Goal: Use online tool/utility: Utilize a website feature to perform a specific function

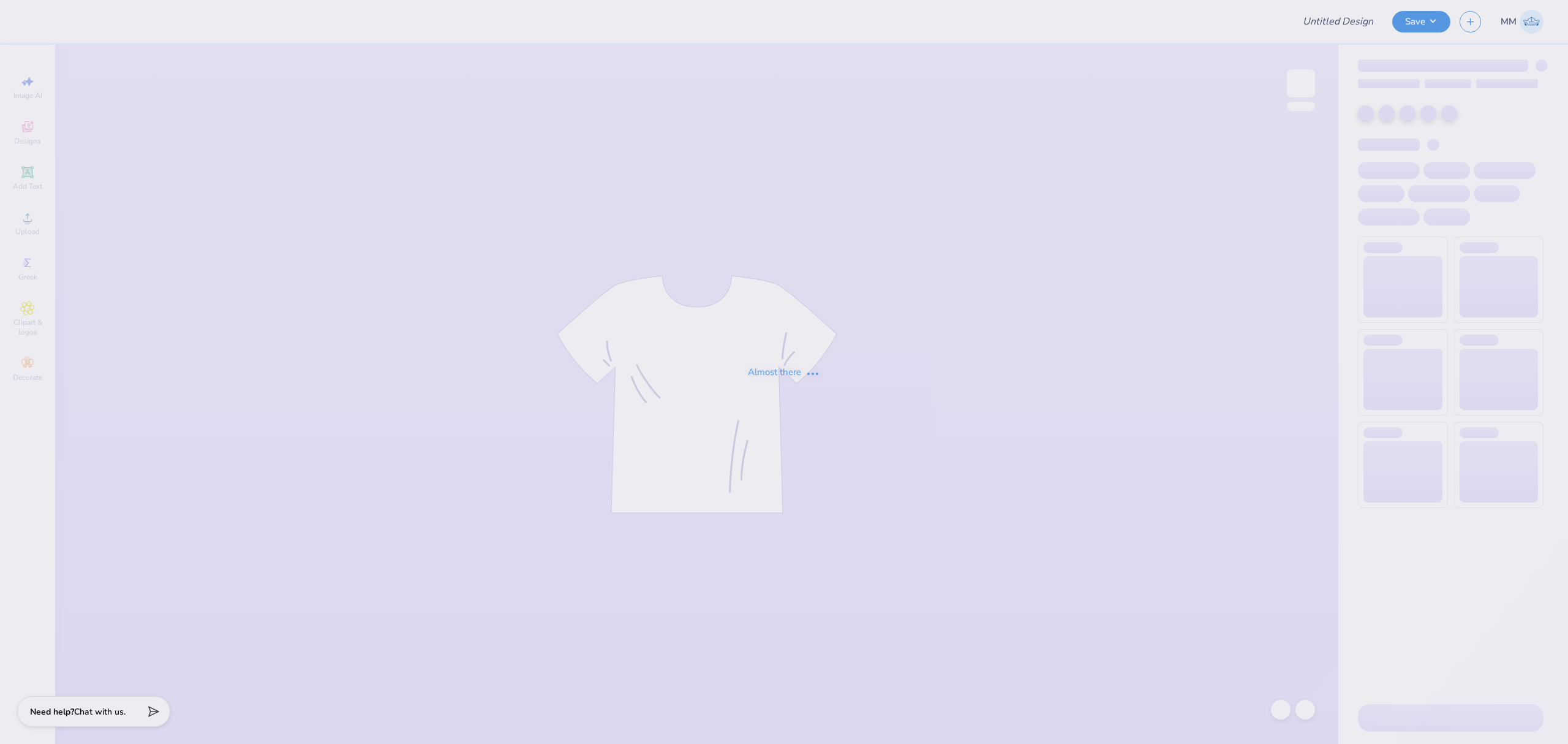
type input "General Merch"
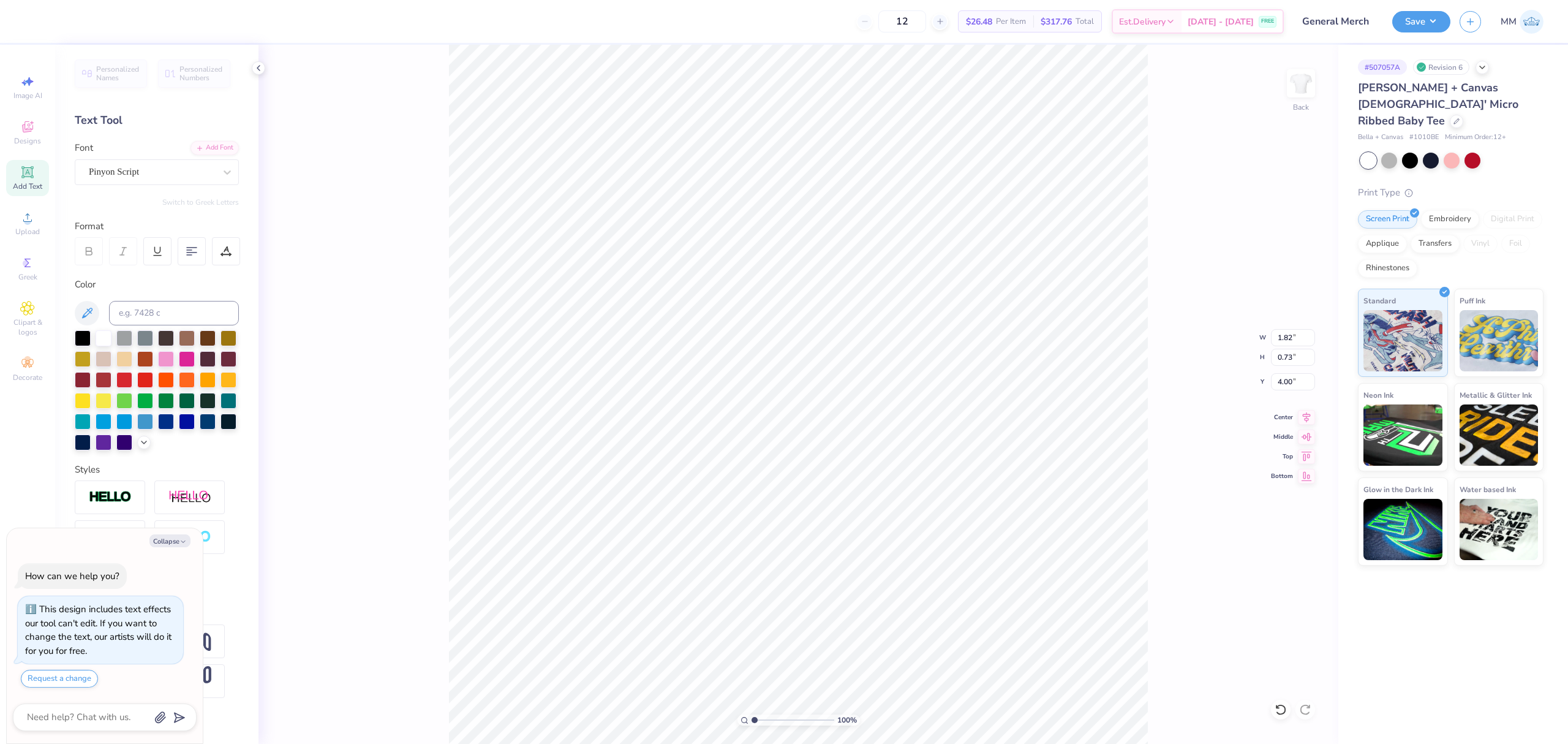
type textarea "x"
type input "13.14"
click at [217, 157] on div "Font Pinyon Script" at bounding box center [156, 163] width 164 height 44
click at [222, 150] on div "Add Font" at bounding box center [214, 146] width 48 height 14
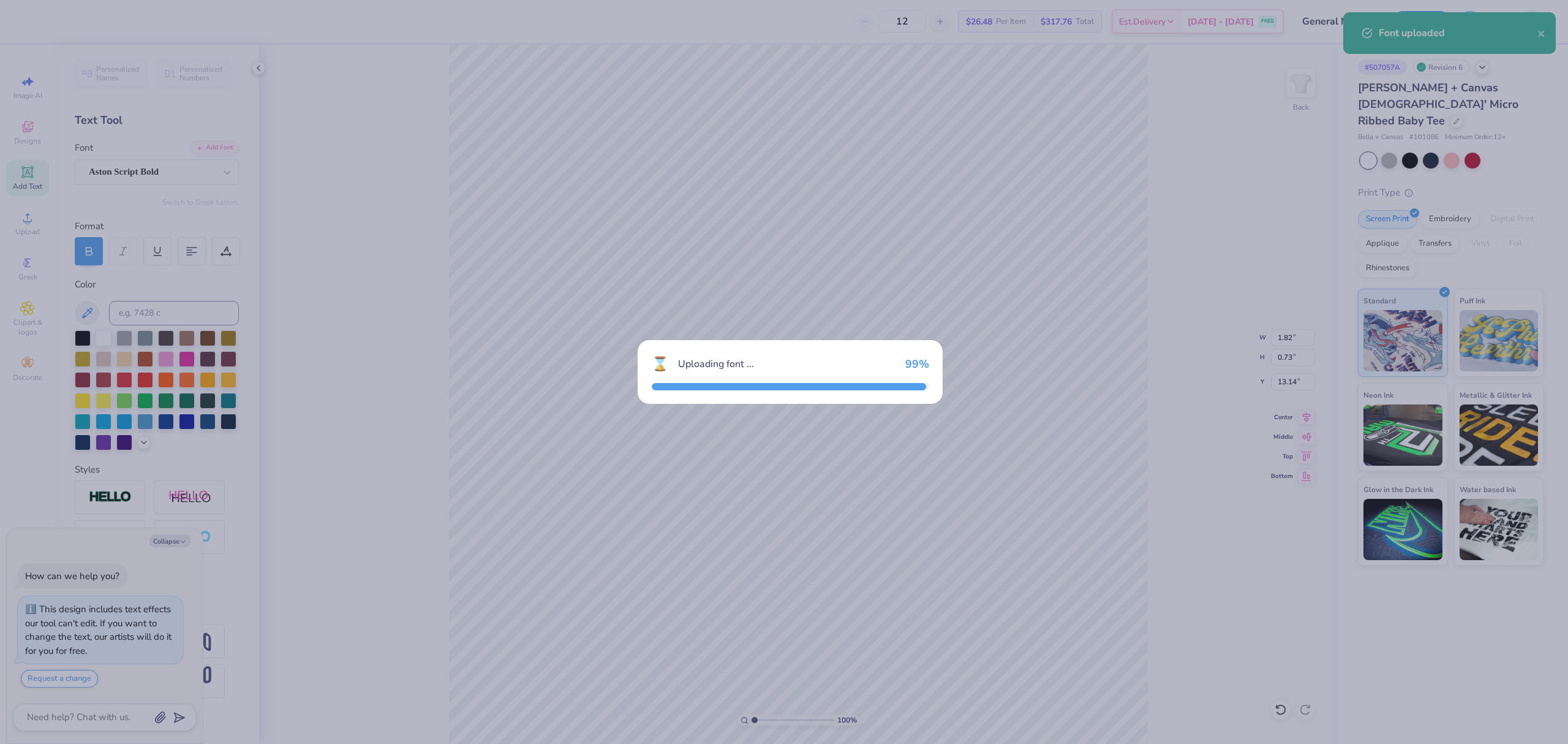
type textarea "x"
type input "3.11"
type input "1.27"
type input "12.87"
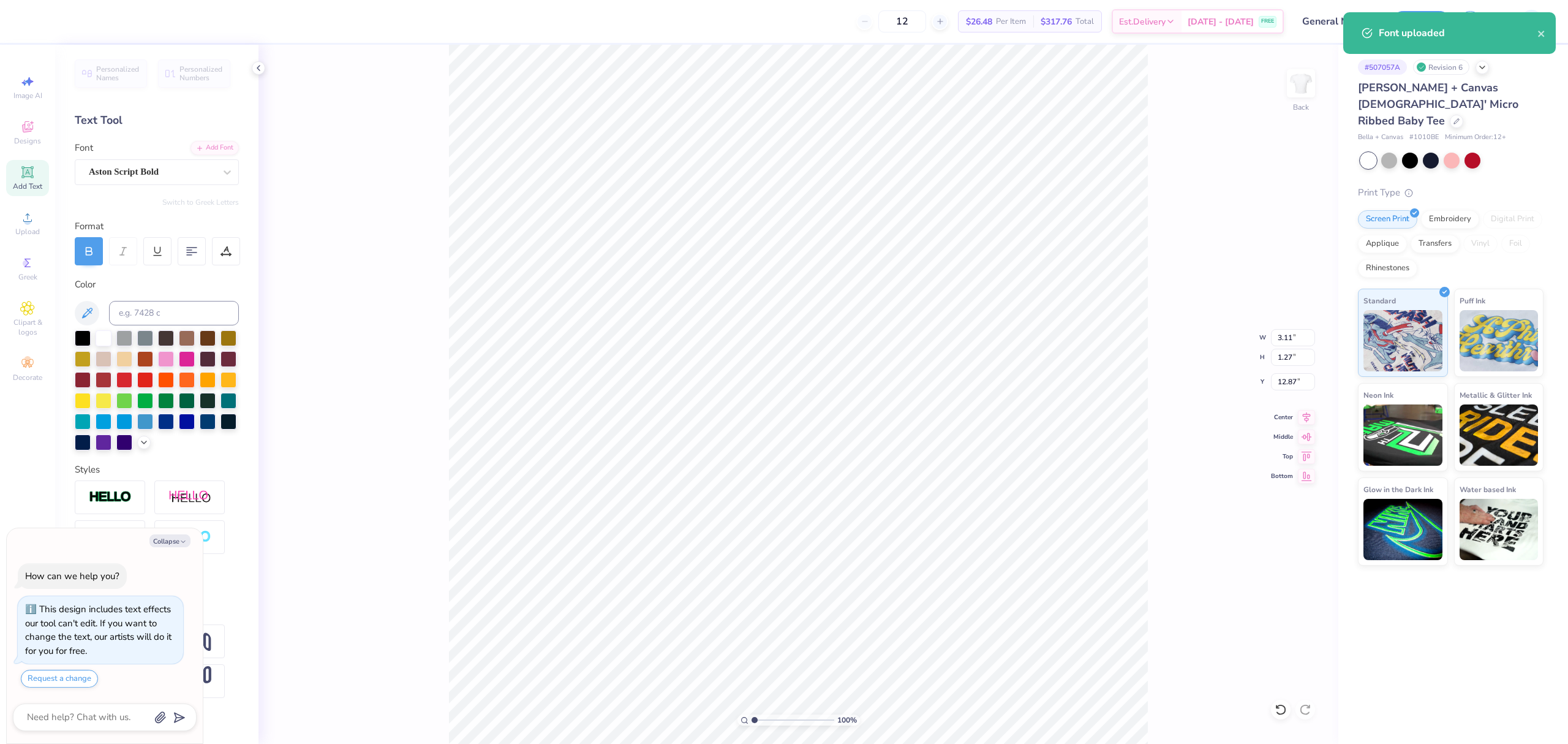
scroll to position [13, 1]
type textarea "x"
paste textarea "Chicks"
type textarea "Chicks Chicks"
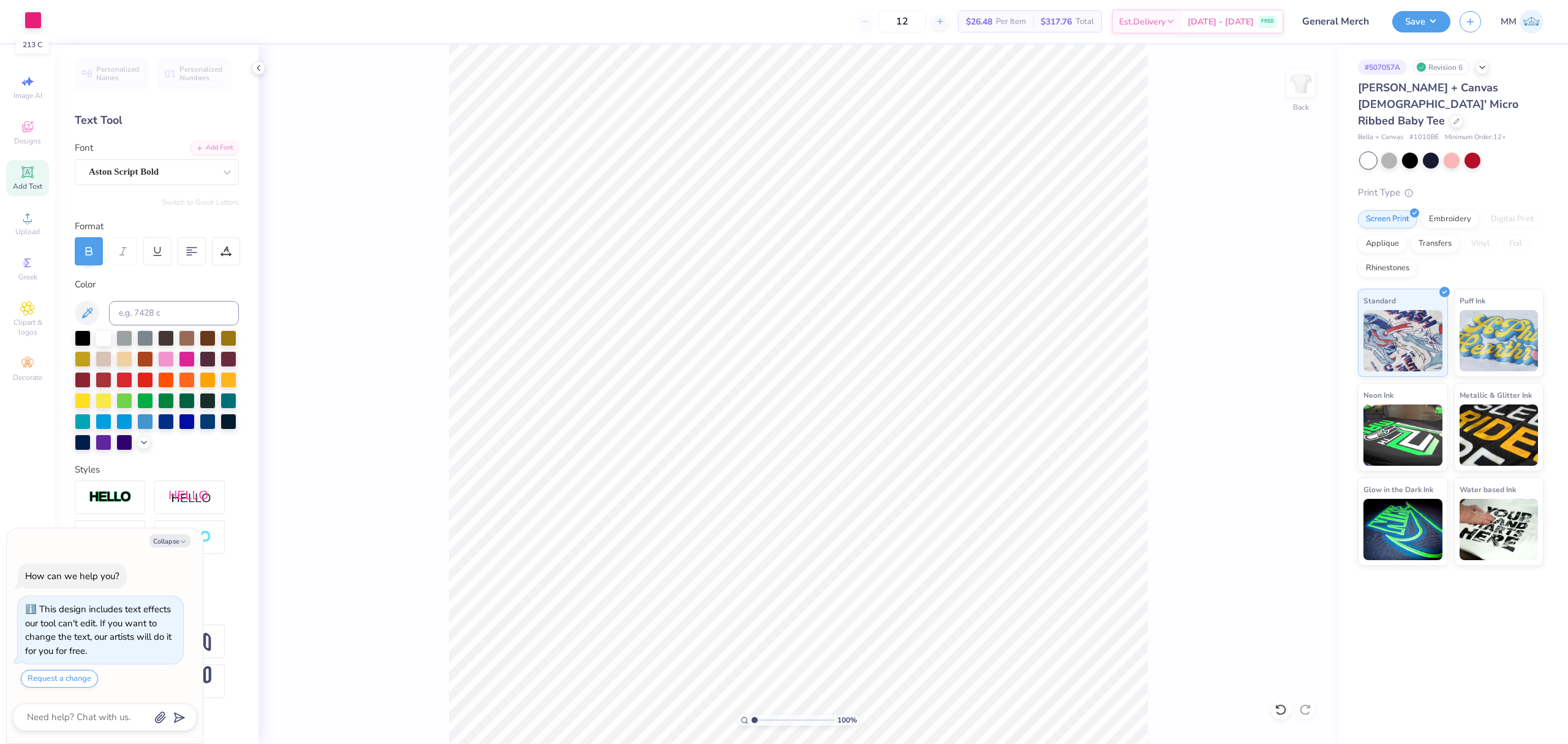
click at [33, 22] on div at bounding box center [33, 20] width 17 height 17
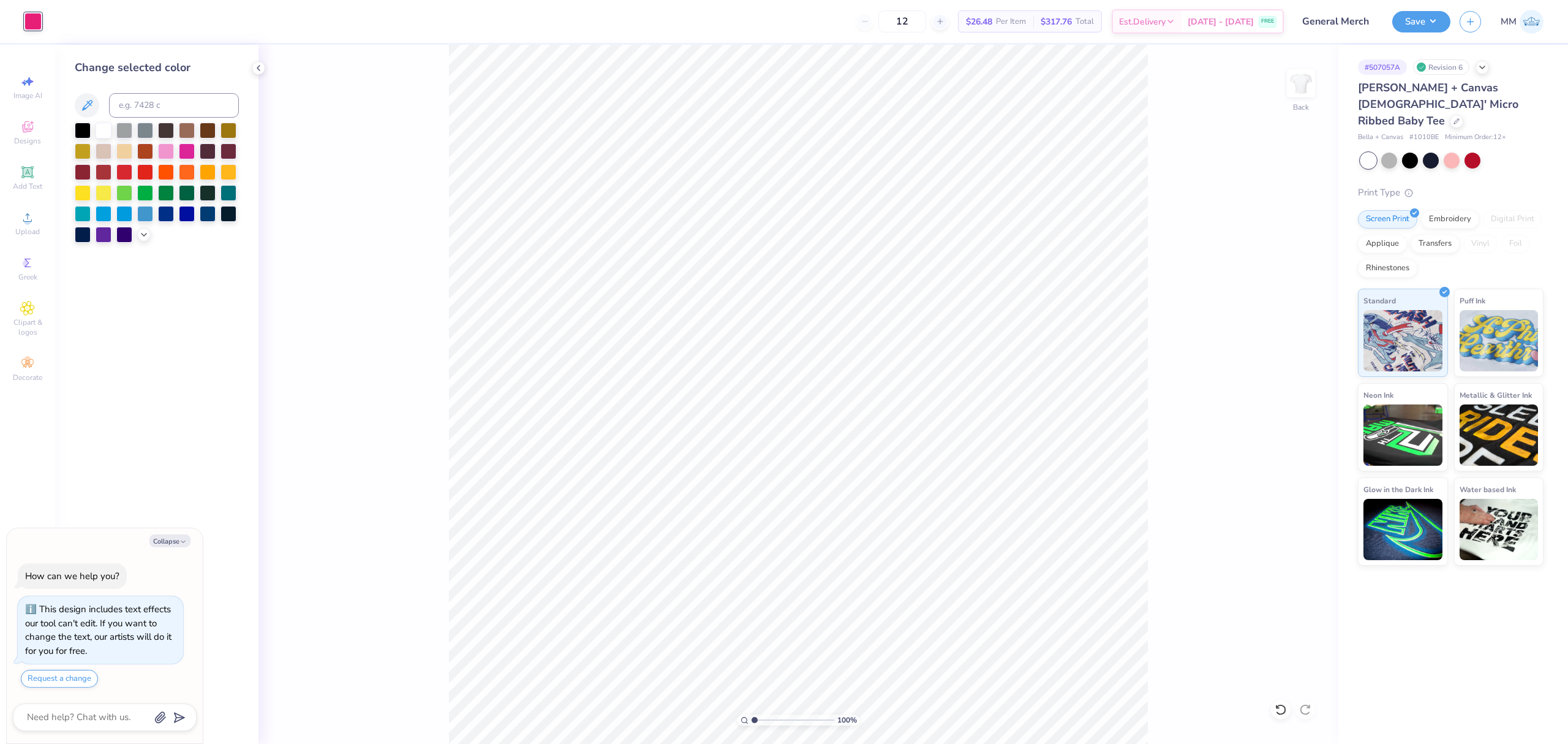
type textarea "x"
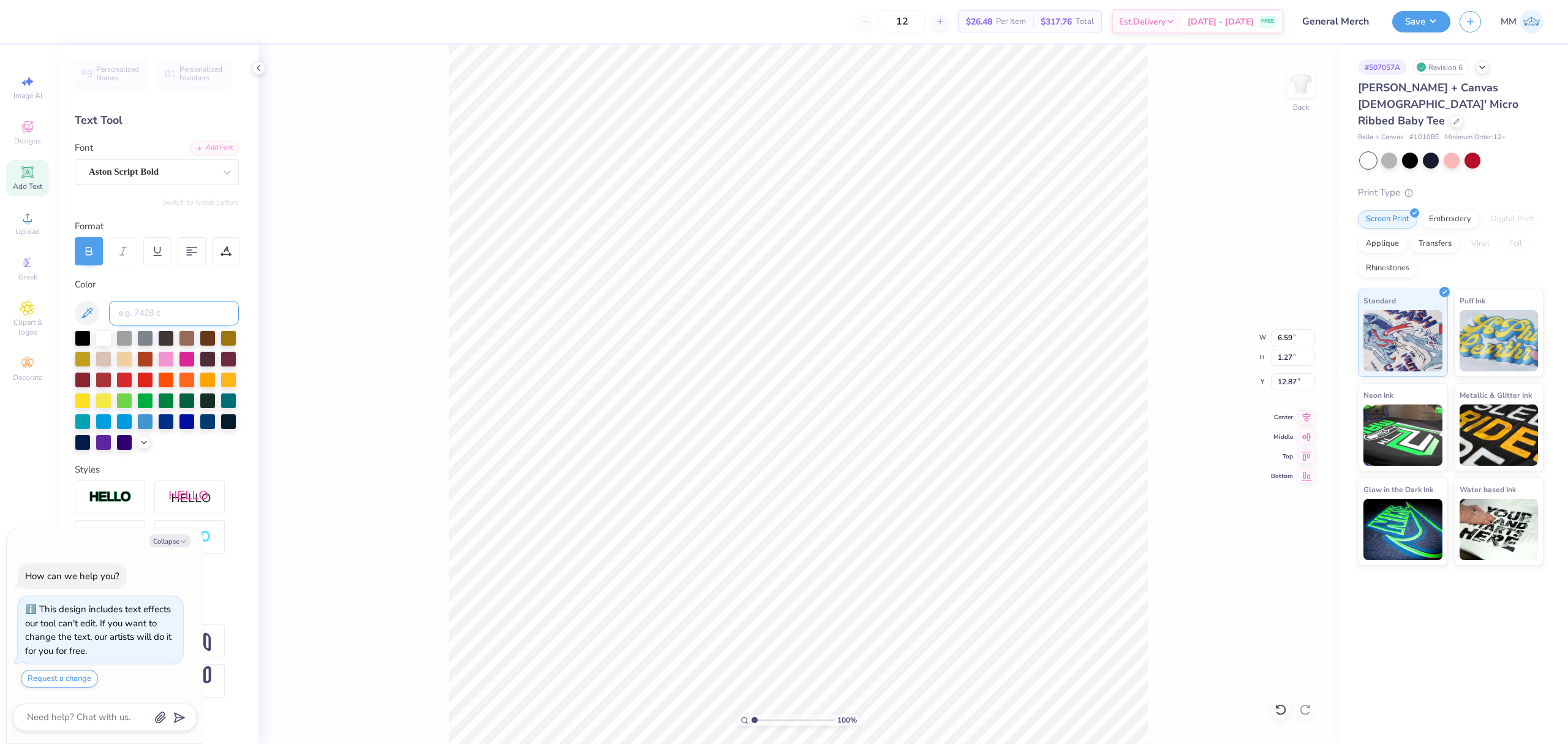
click at [141, 309] on input at bounding box center [173, 312] width 130 height 24
type input "178"
click at [24, 228] on span "Upload" at bounding box center [27, 231] width 24 height 10
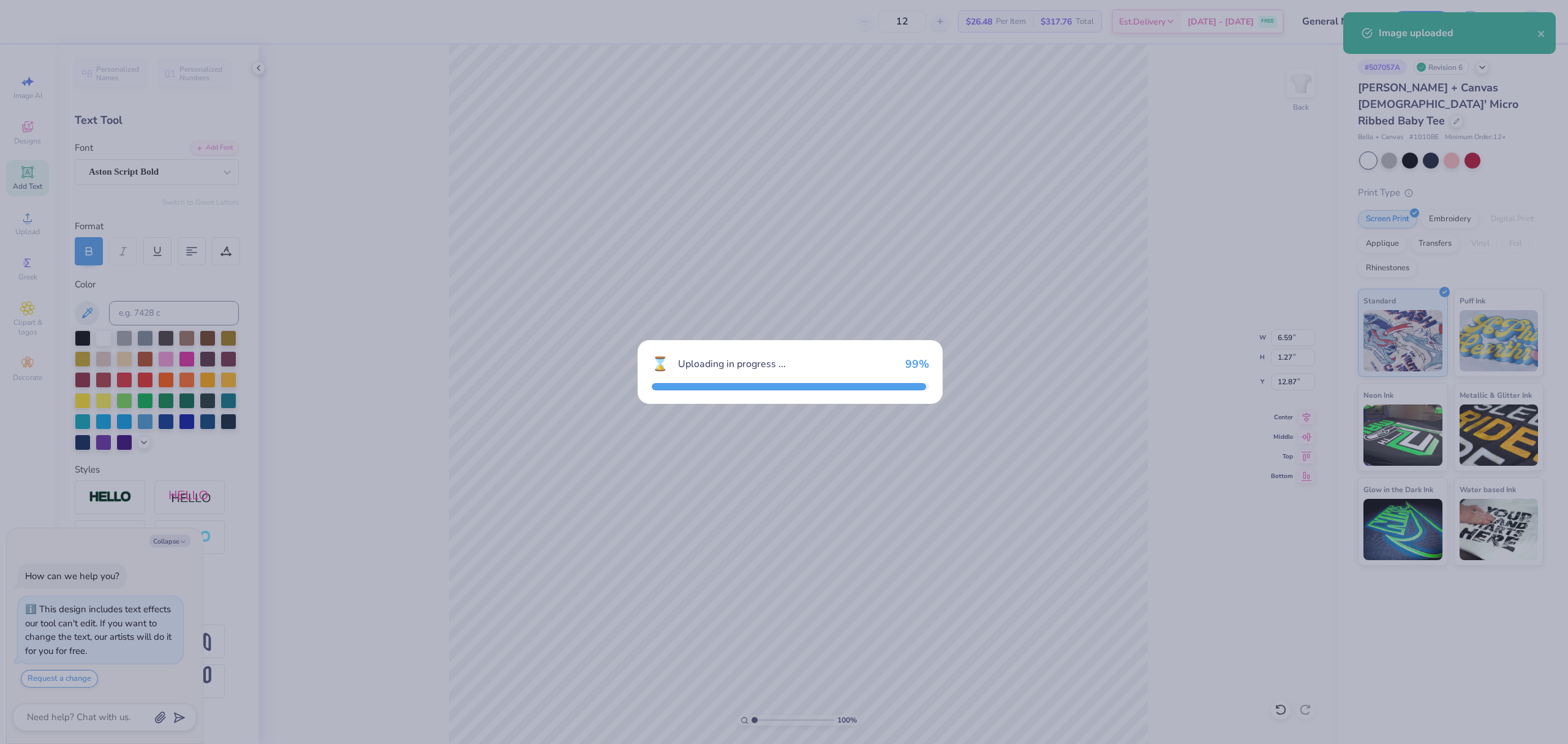
type textarea "x"
type input "11.02"
type input "10.12"
type input "3.44"
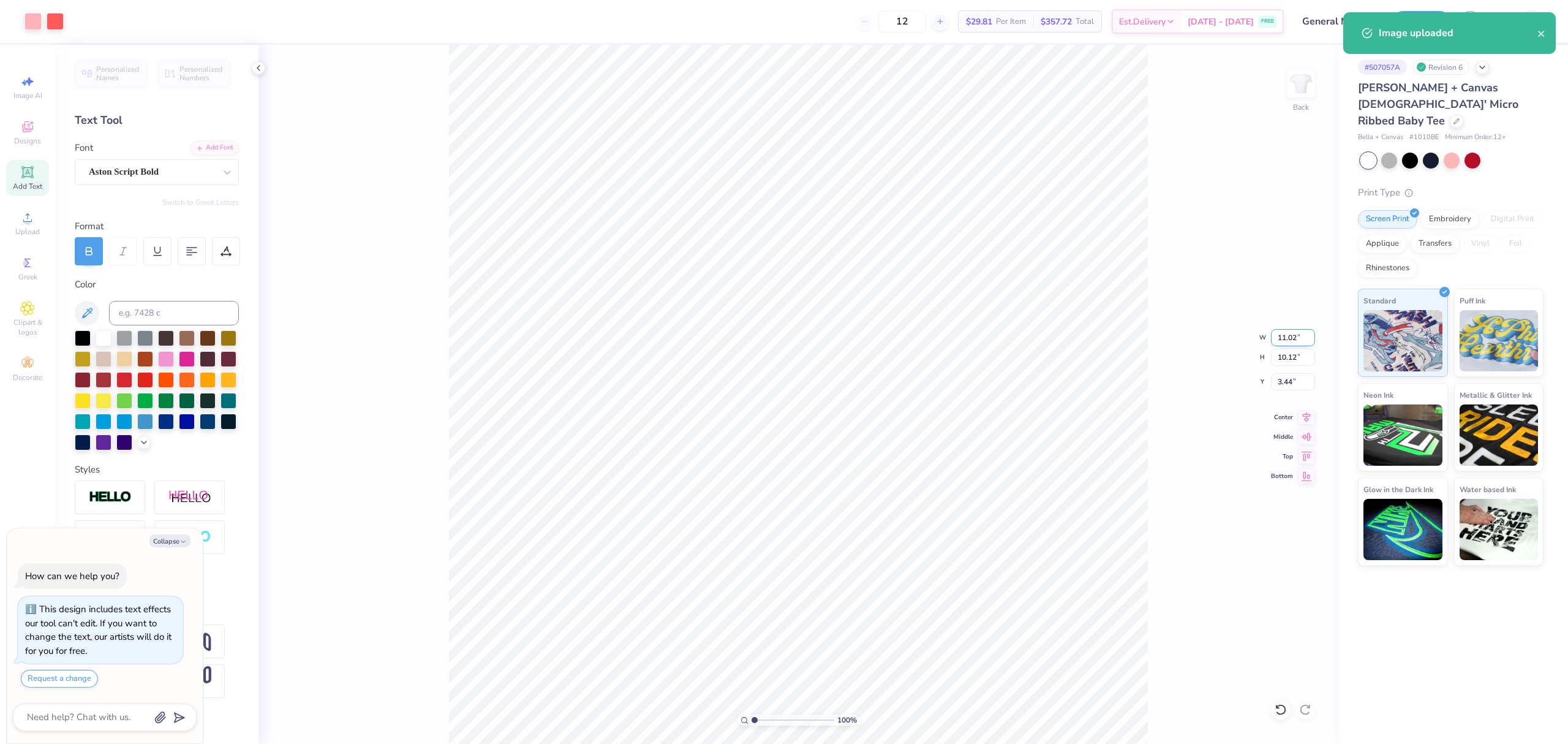
click at [1285, 339] on input "11.02" at bounding box center [1293, 337] width 44 height 17
type input "8"
type textarea "x"
type input "8.00"
type input "7.35"
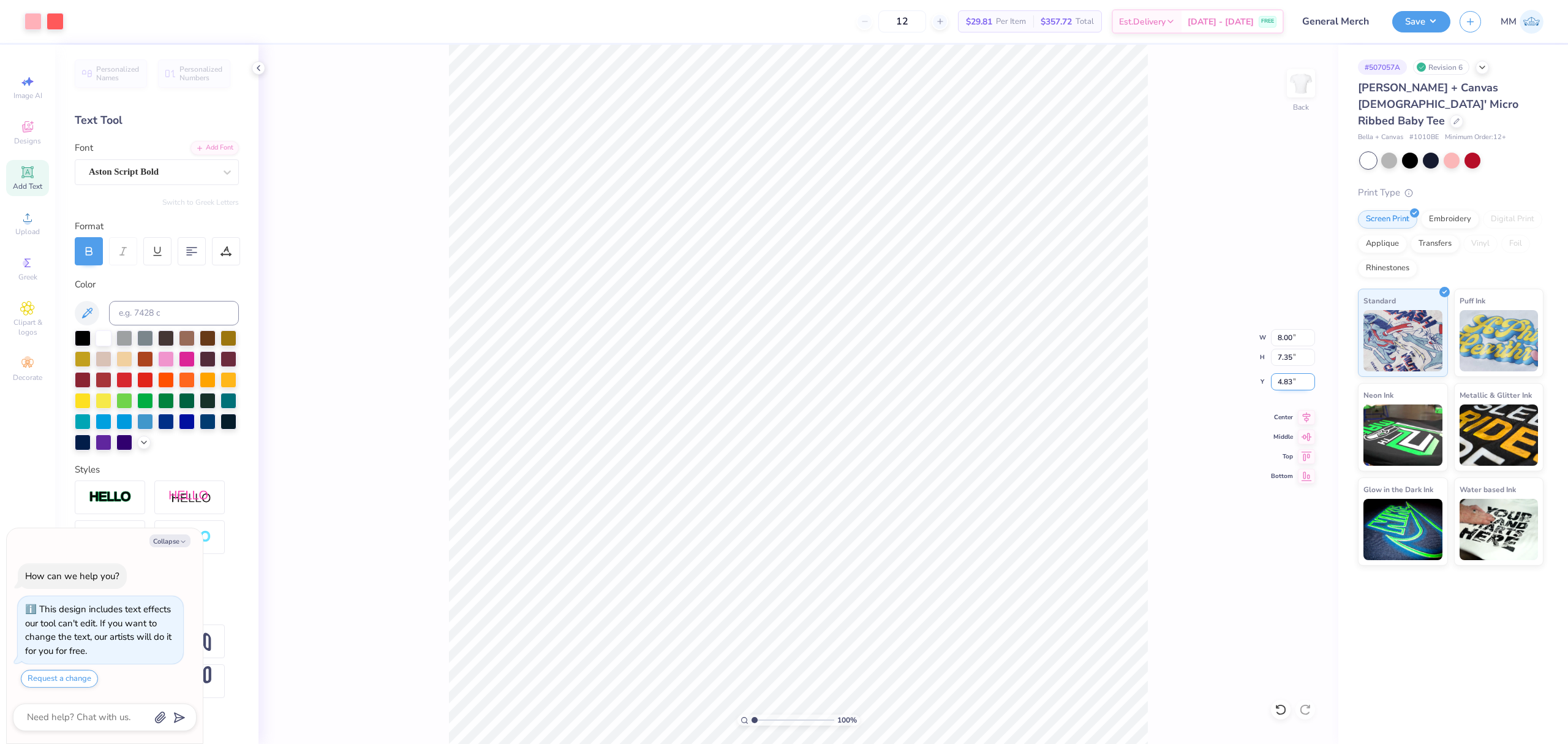
click at [1295, 378] on input "4.83" at bounding box center [1293, 382] width 44 height 17
type input "3"
type textarea "x"
type input "3.00"
type textarea "x"
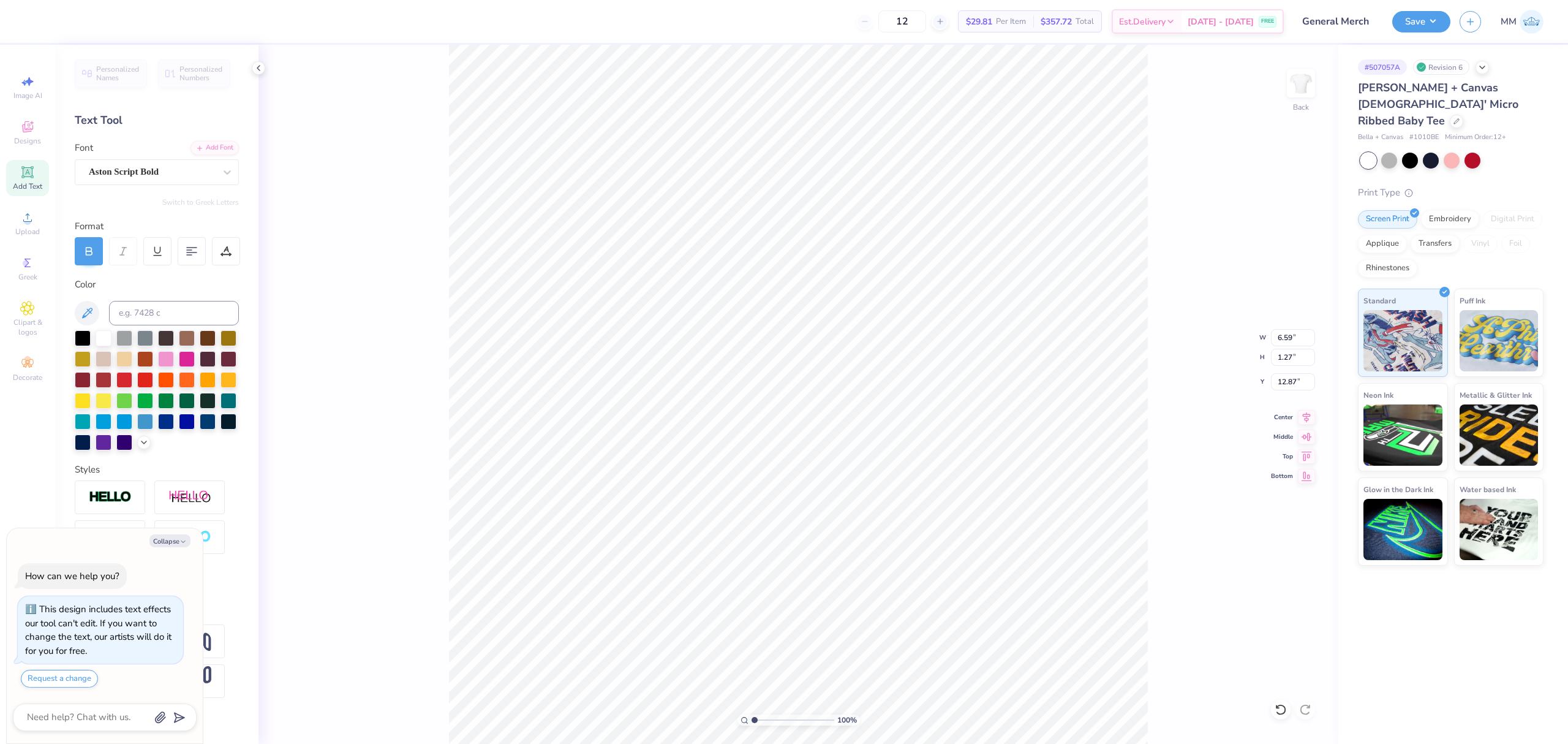
type input "4.70"
click at [1292, 336] on input "6.59" at bounding box center [1293, 337] width 44 height 17
type input "8"
type textarea "x"
type input "8.00"
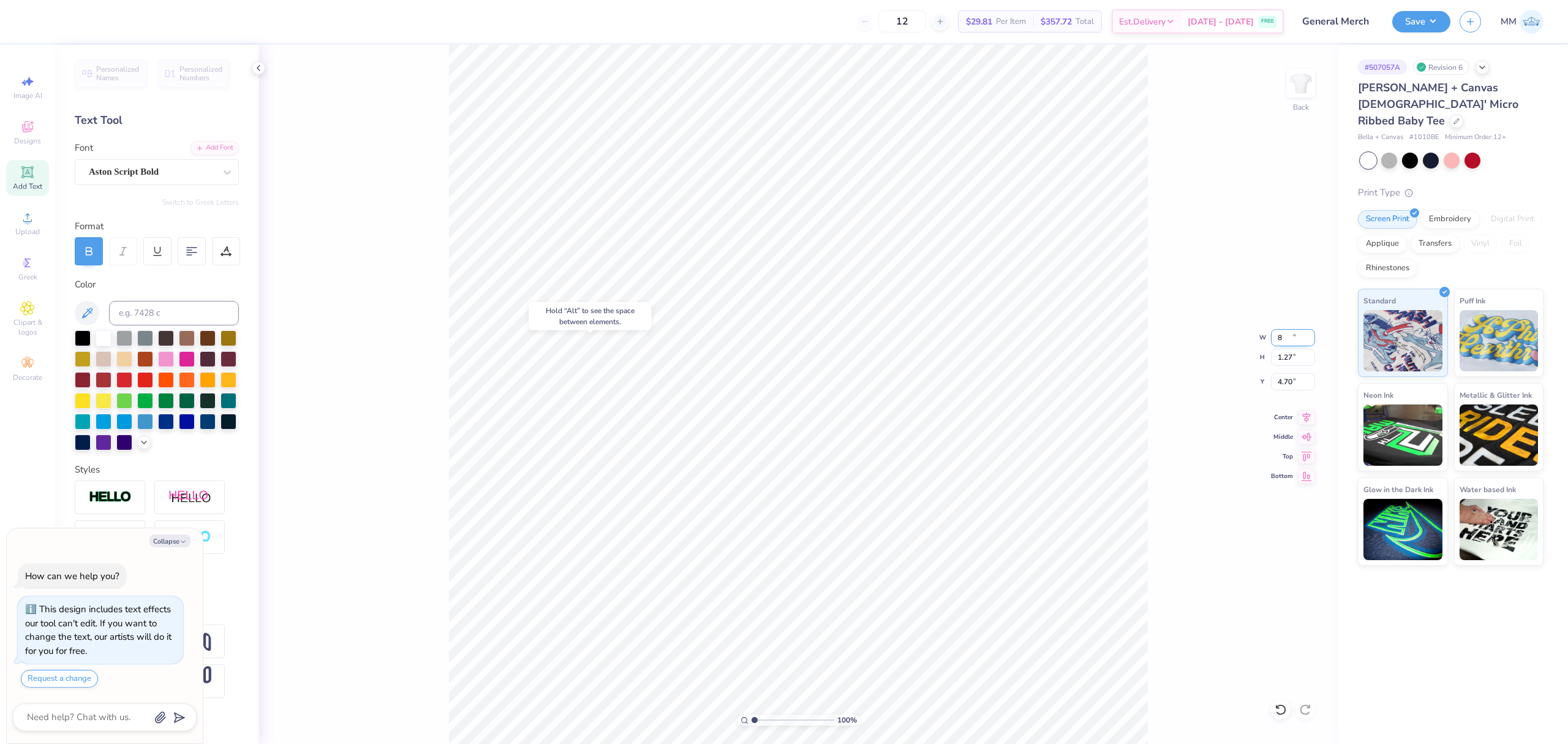
type input "1.54"
type input "4.56"
click at [1308, 415] on icon at bounding box center [1306, 415] width 17 height 14
type textarea "x"
type input "3.02"
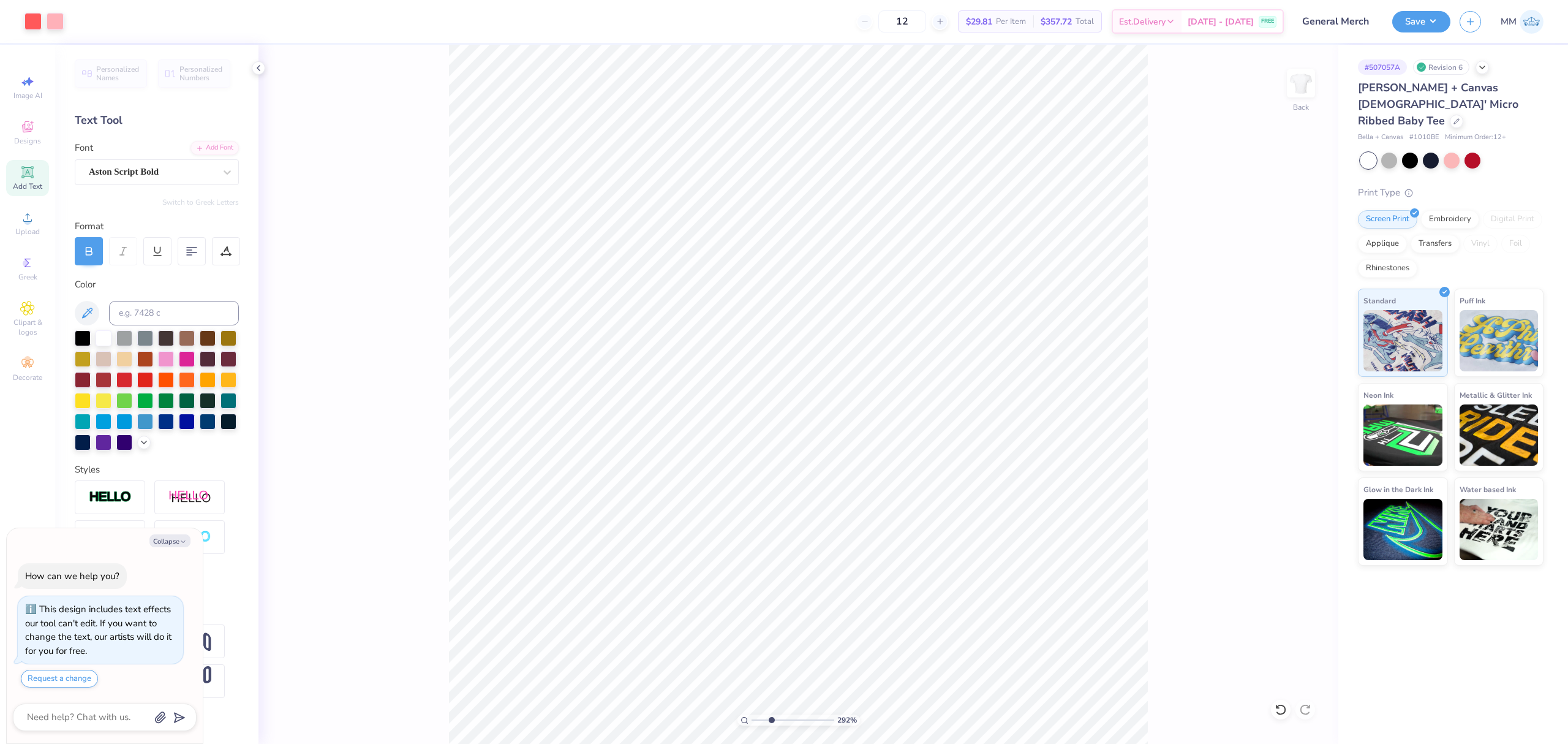
click at [771, 719] on input "range" at bounding box center [793, 720] width 83 height 11
type textarea "x"
type input "3.11"
drag, startPoint x: 773, startPoint y: 721, endPoint x: 734, endPoint y: 711, distance: 40.3
type input "1"
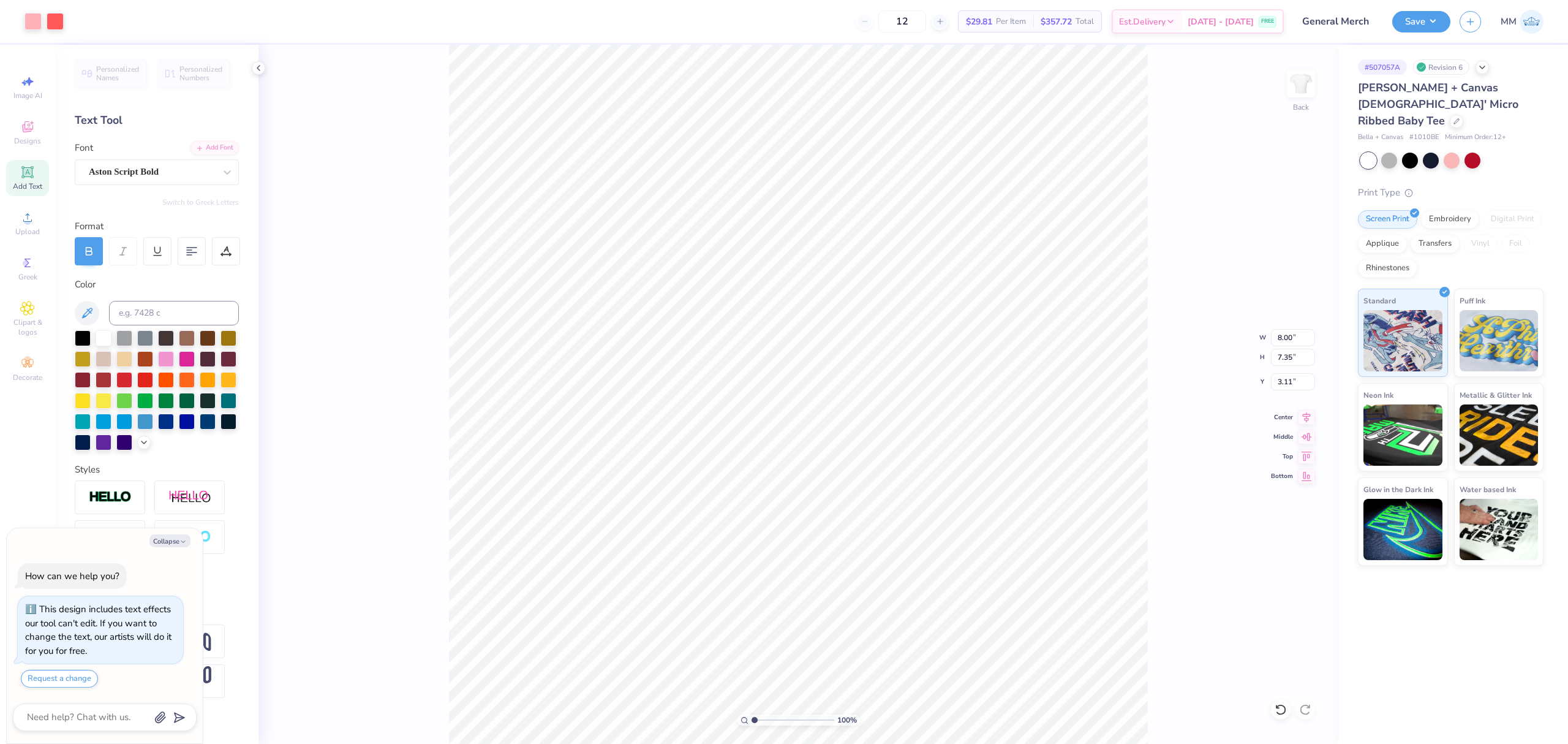
click at [752, 714] on input "range" at bounding box center [793, 720] width 83 height 11
type textarea "x"
click at [1287, 335] on input "8.00" at bounding box center [1293, 337] width 44 height 17
type input "10"
type textarea "x"
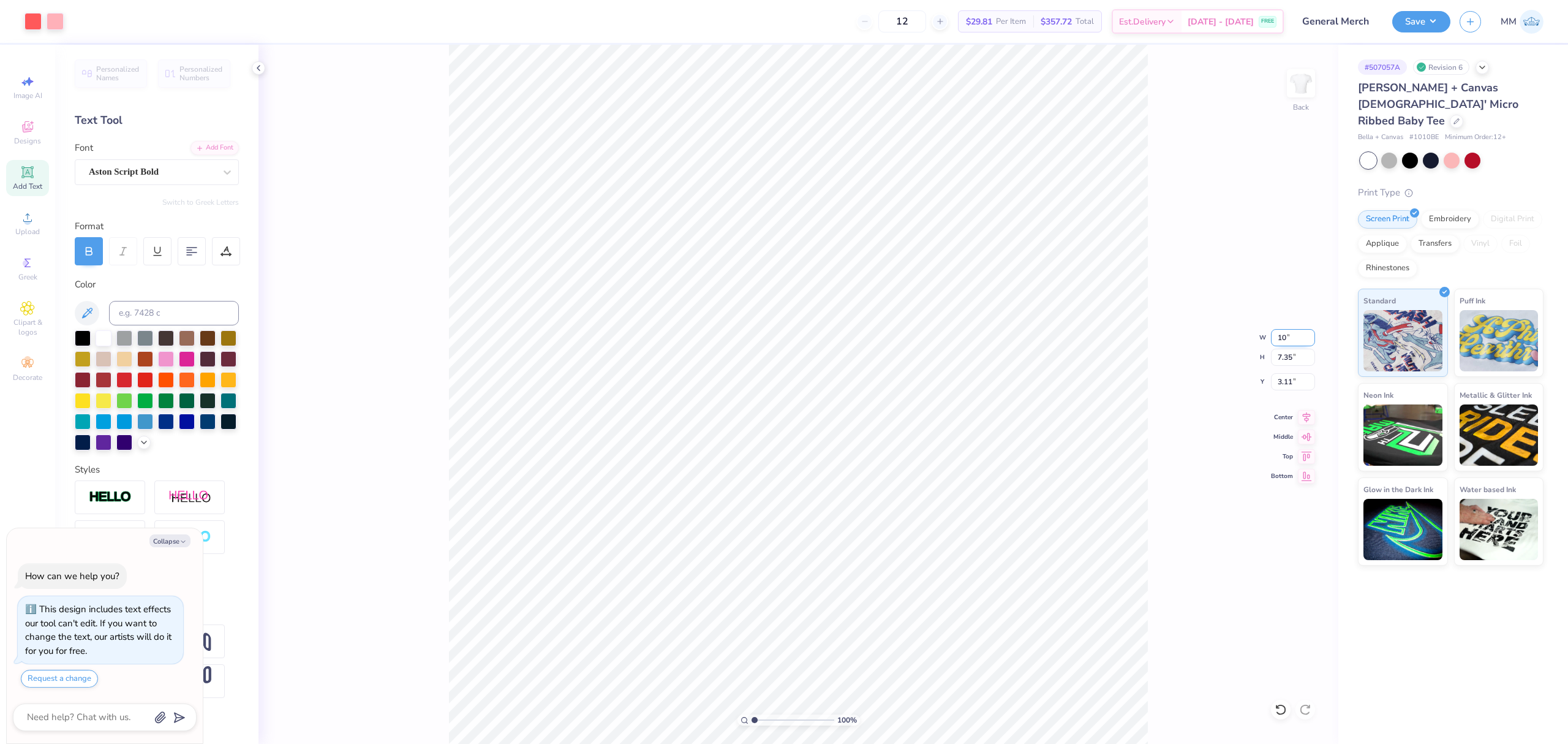
type input "10.00"
type input "9.18"
click at [1297, 388] on input "2.19" at bounding box center [1293, 382] width 44 height 17
type input "2"
type textarea "x"
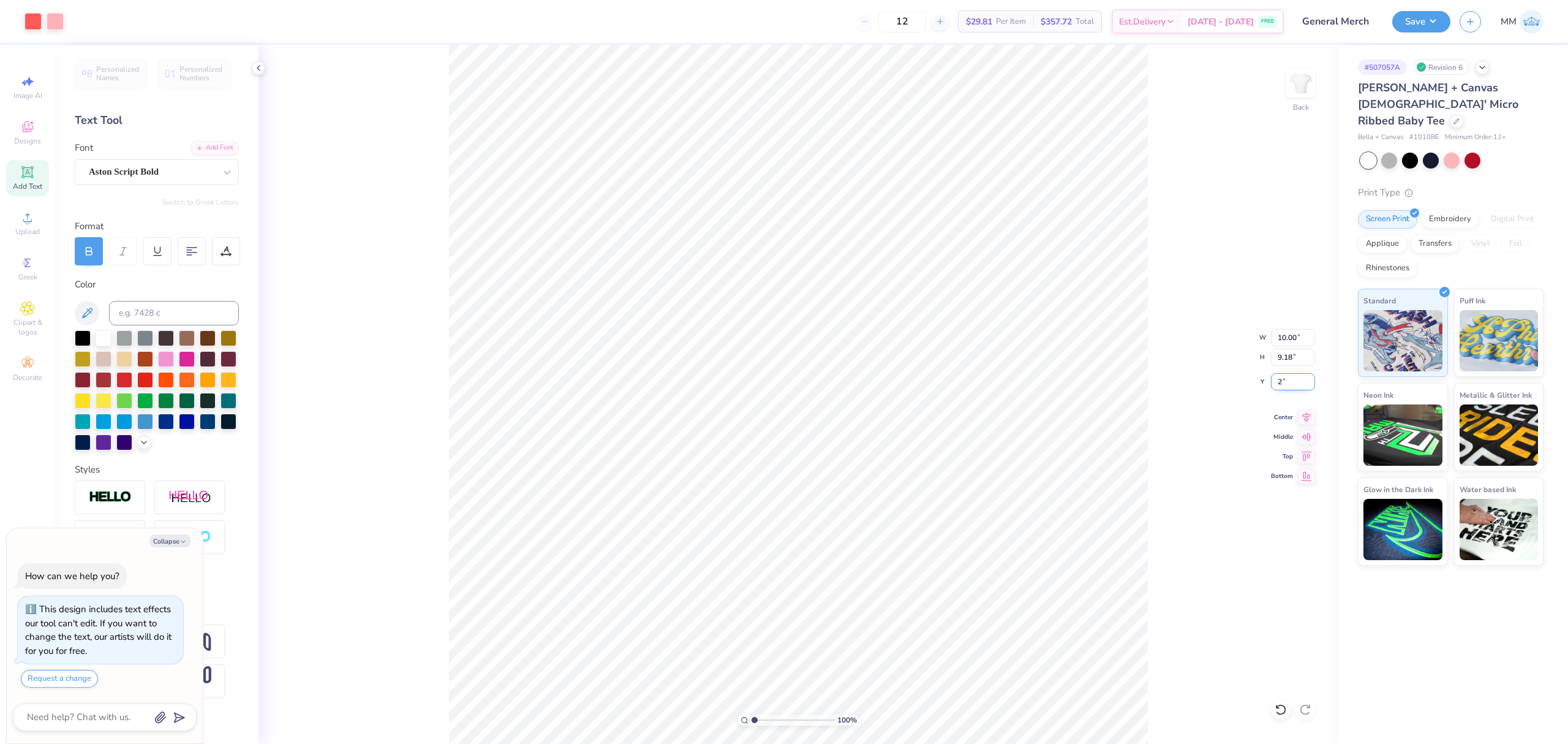
type input "2.00"
click at [375, 92] on div "100 % Back" at bounding box center [798, 394] width 1080 height 699
click at [1291, 327] on div "100 % Back W 10.00 10.00 " H 9.18 9.18 " Y 2.00 2.00 " Center Middle Top Bottom" at bounding box center [798, 394] width 1080 height 699
type textarea "x"
click at [1286, 341] on input "10.00" at bounding box center [1293, 337] width 44 height 17
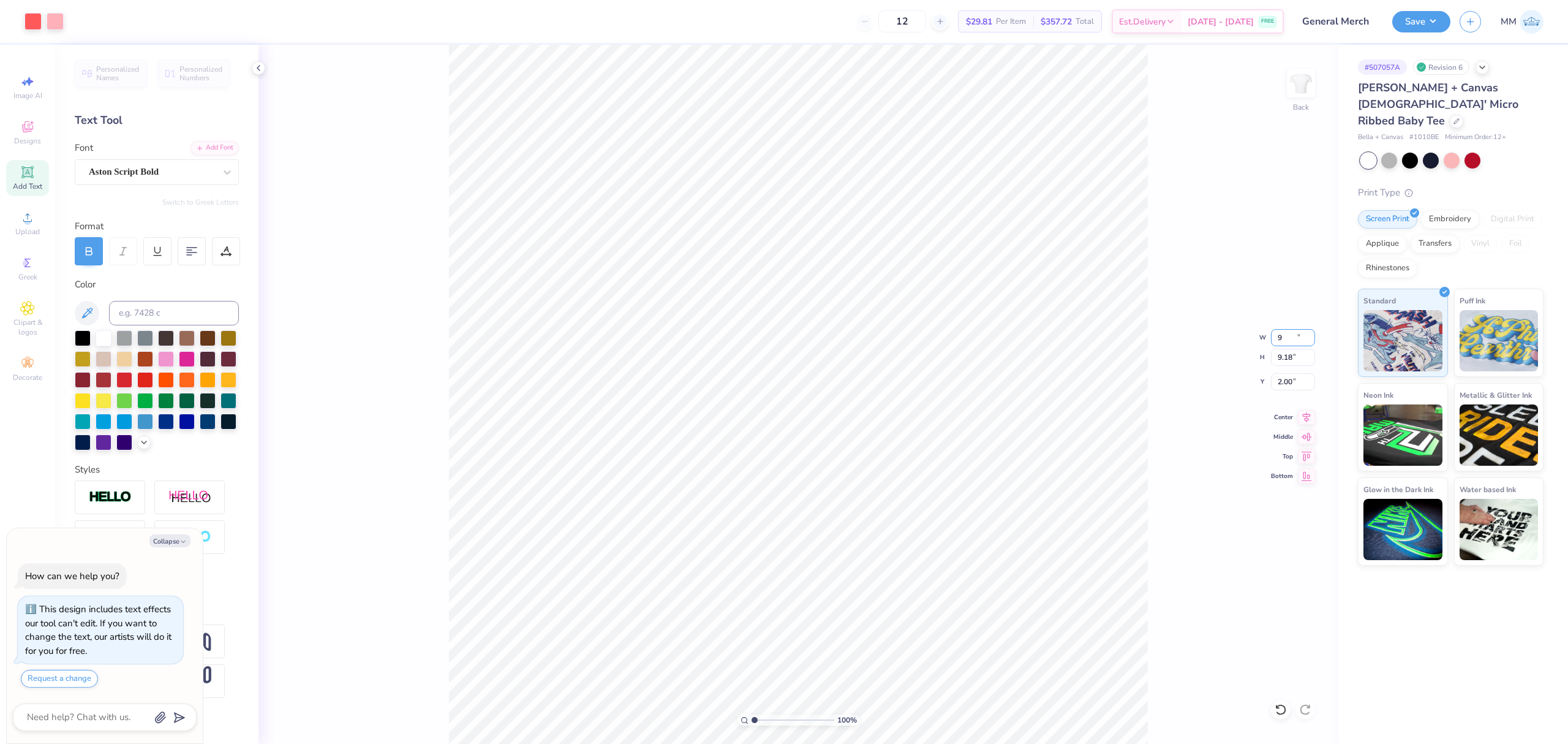
type input "9"
type textarea "x"
type input "9.00"
type input "8.27"
click at [1287, 383] on input "2.46" at bounding box center [1293, 382] width 44 height 17
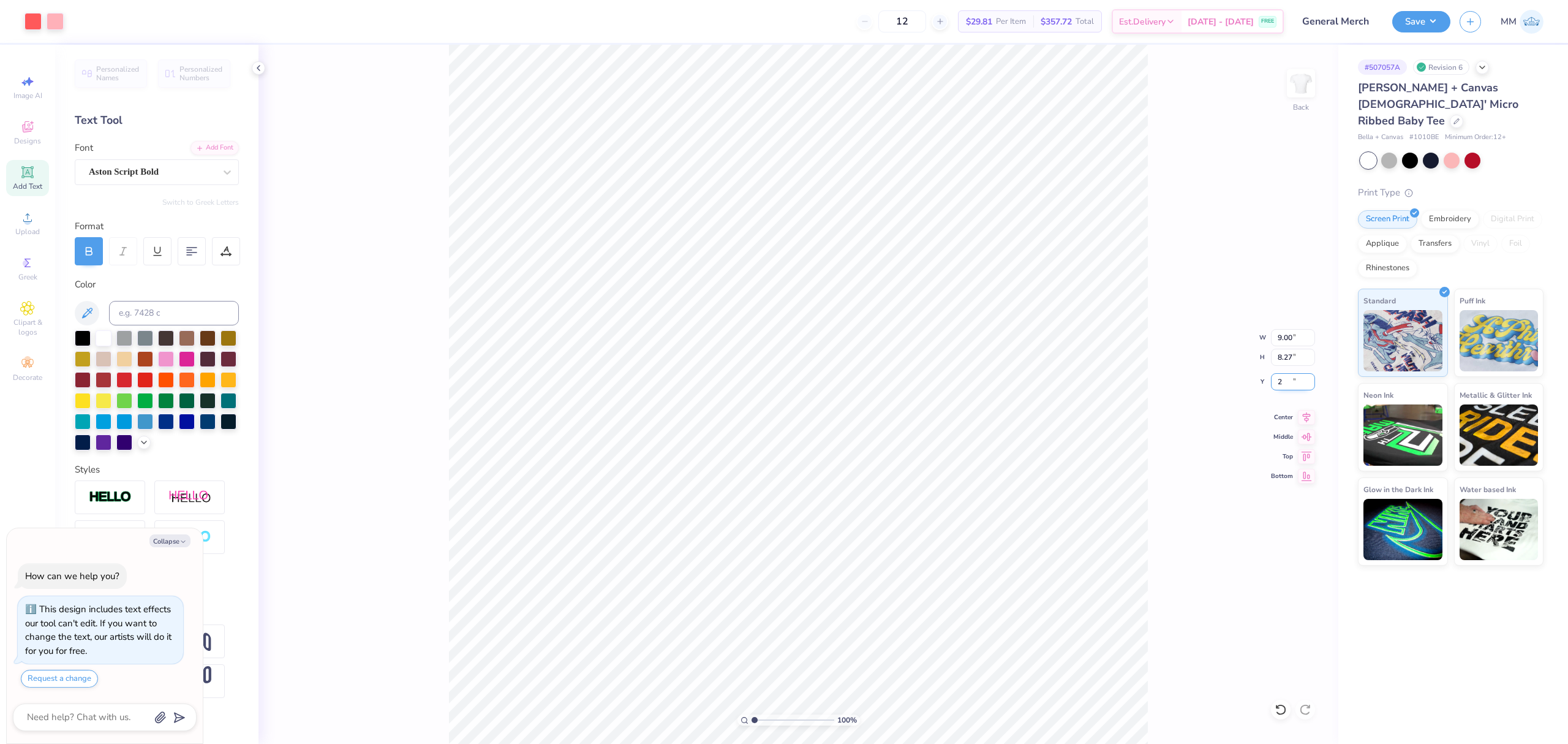
type input "2"
type textarea "x"
type input "2.00"
click at [28, 221] on circle at bounding box center [27, 221] width 7 height 7
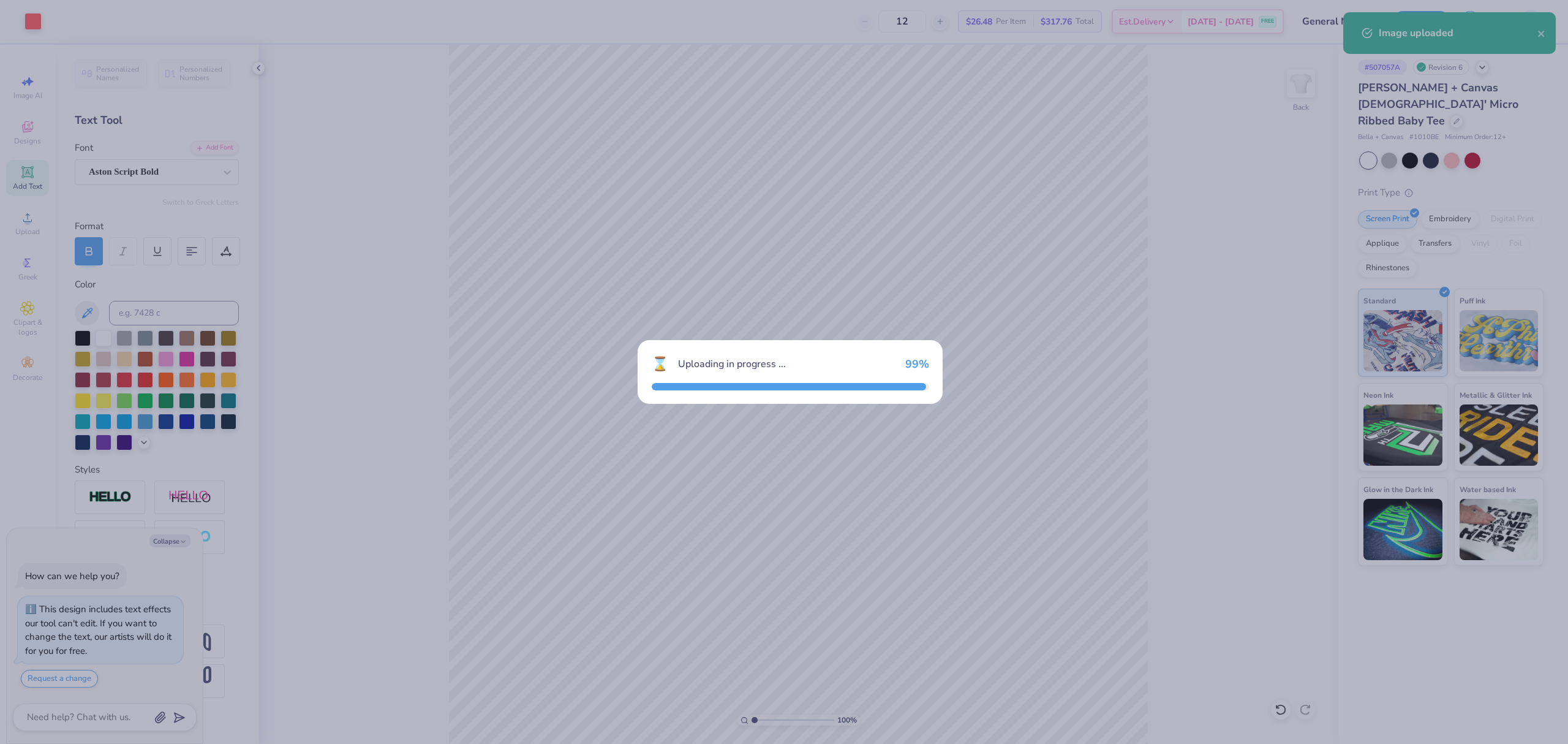
type textarea "x"
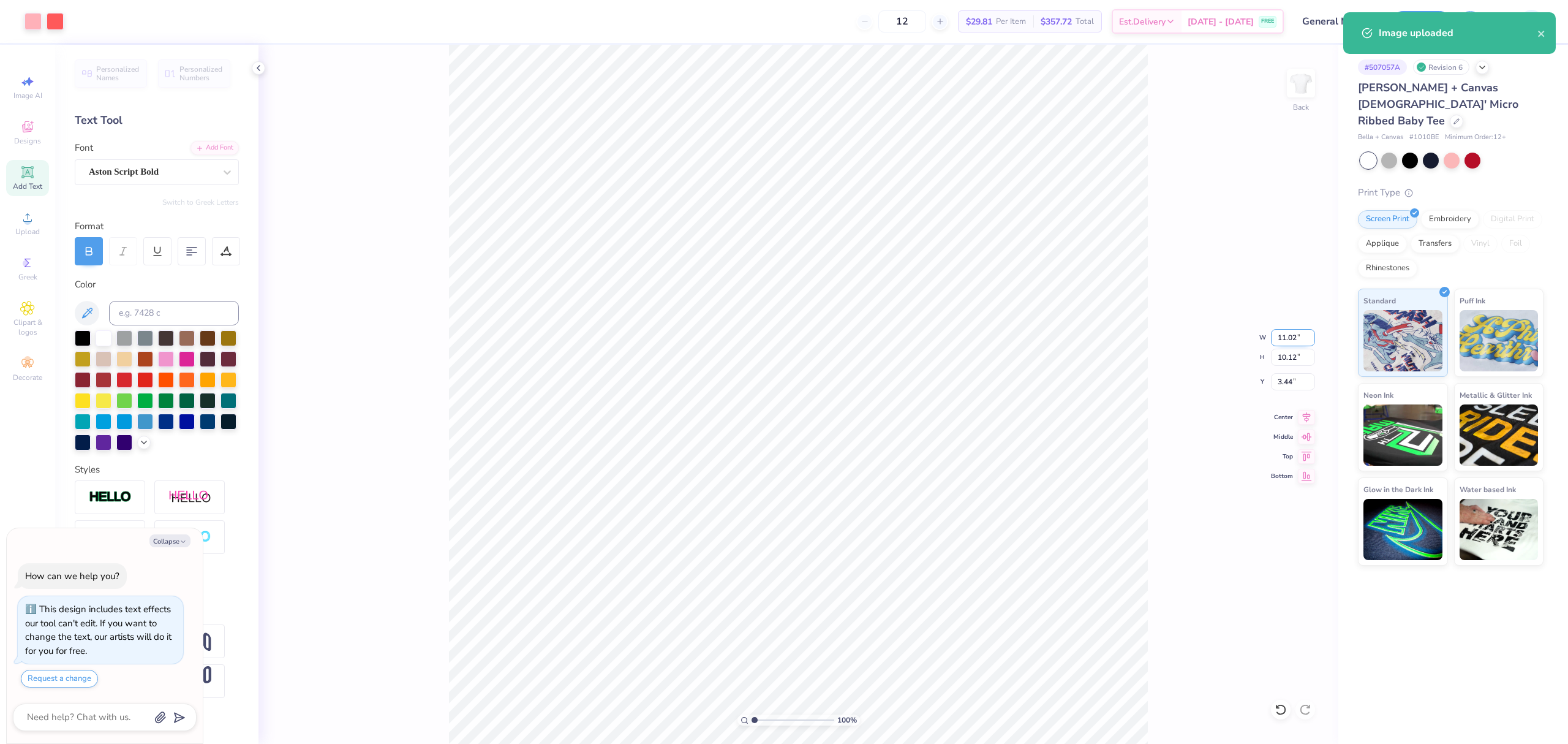
click at [1286, 336] on input "11.02" at bounding box center [1293, 337] width 44 height 17
type input "9"
type textarea "x"
type input "9.00"
type input "8.27"
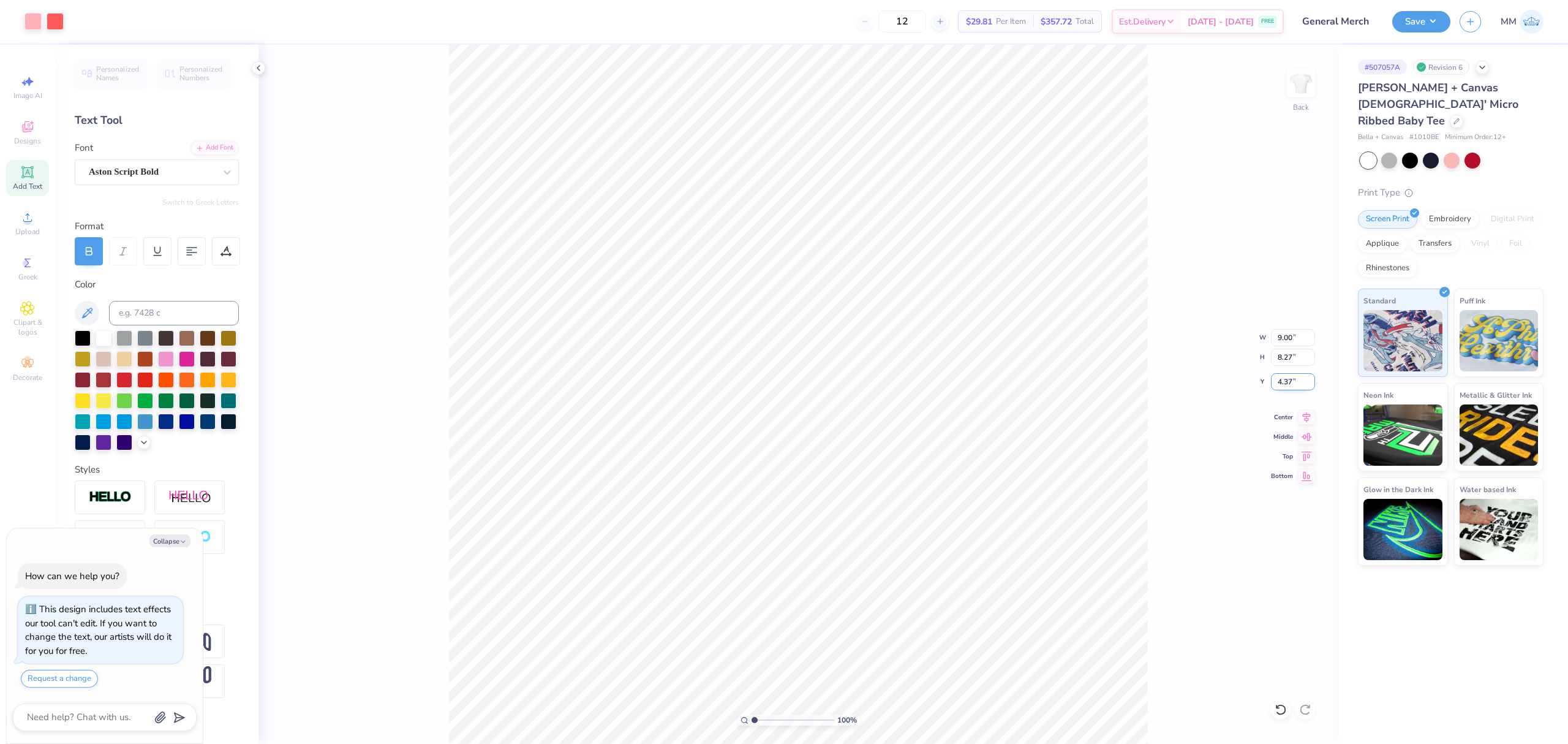
click at [1283, 390] on input "4.37" at bounding box center [1293, 382] width 44 height 17
type input "2"
type textarea "x"
type input "2.00"
click at [1312, 418] on icon at bounding box center [1306, 415] width 17 height 14
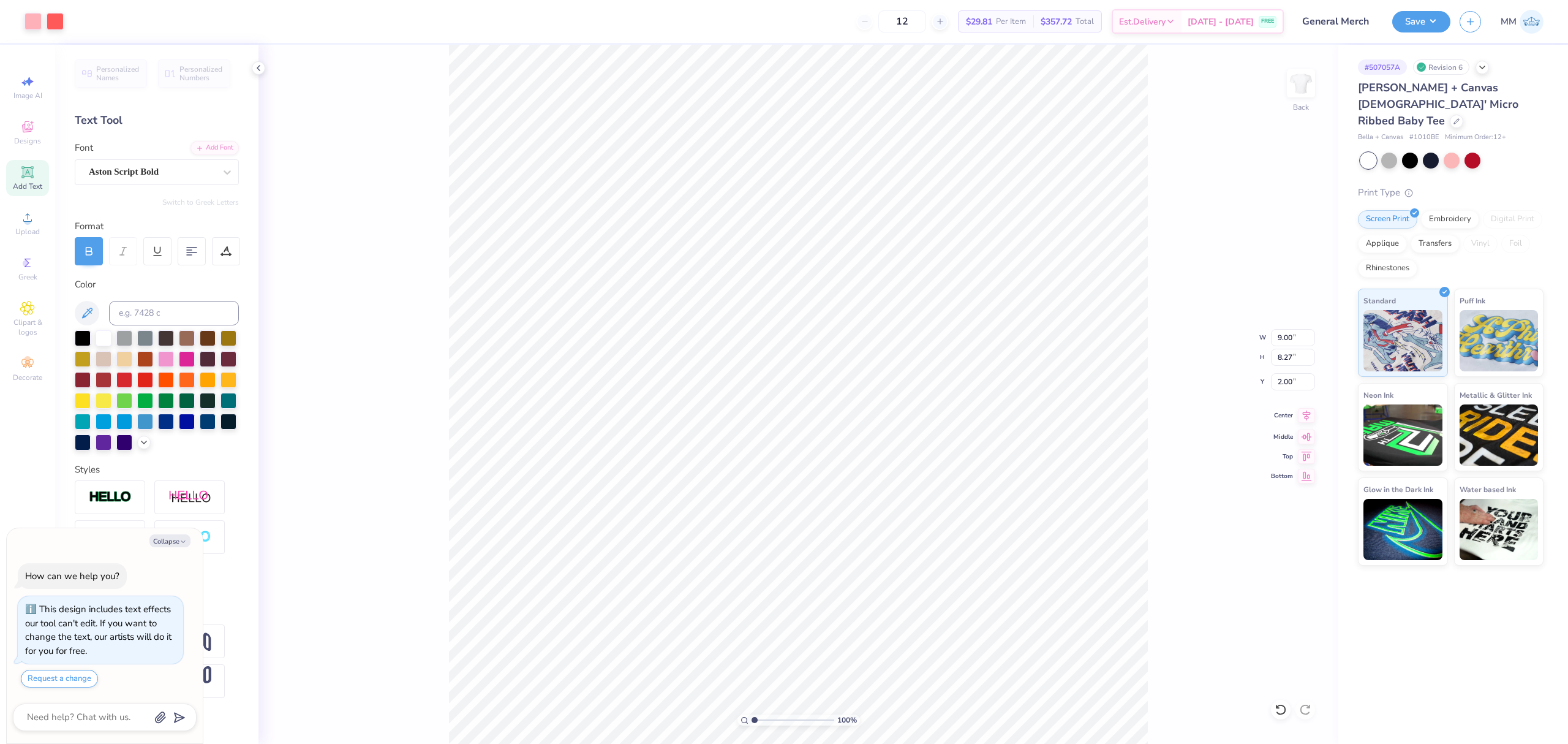
click at [1304, 416] on icon at bounding box center [1306, 415] width 17 height 14
click at [1307, 419] on icon at bounding box center [1306, 416] width 8 height 11
click at [1461, 22] on button "button" at bounding box center [1470, 20] width 22 height 22
click at [1414, 22] on button "Save" at bounding box center [1421, 20] width 58 height 22
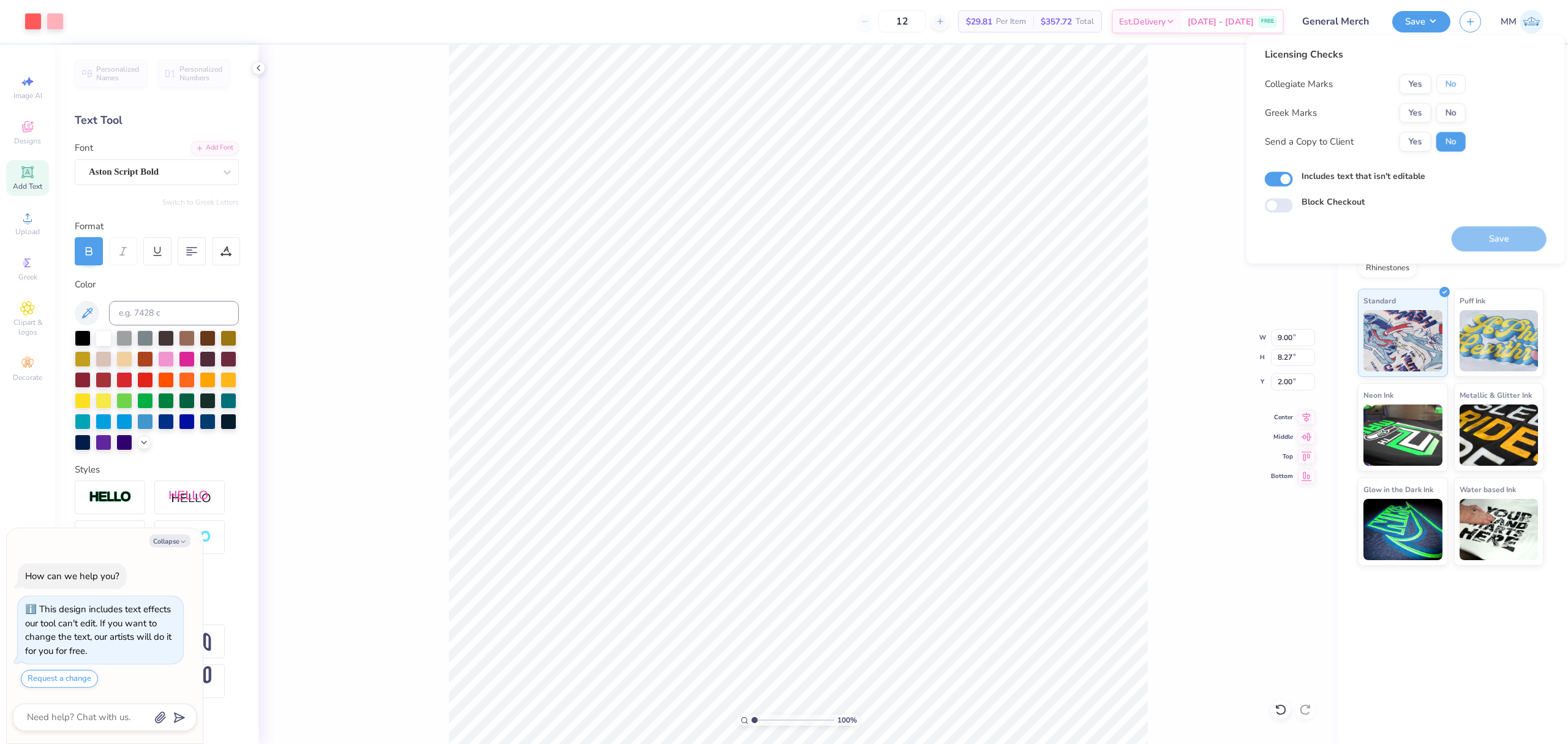
click at [1449, 81] on button "No" at bounding box center [1451, 84] width 30 height 20
click at [1449, 111] on button "No" at bounding box center [1451, 113] width 30 height 20
click at [1477, 239] on button "Save" at bounding box center [1499, 239] width 95 height 25
type textarea "x"
